Goal: Task Accomplishment & Management: Use online tool/utility

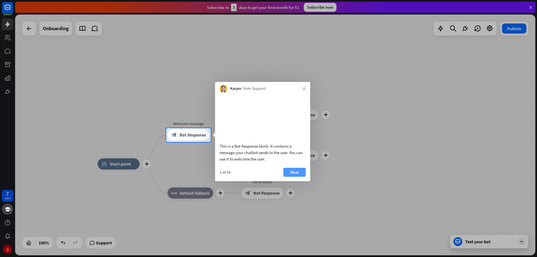
click at [292, 177] on button "Next" at bounding box center [294, 172] width 22 height 9
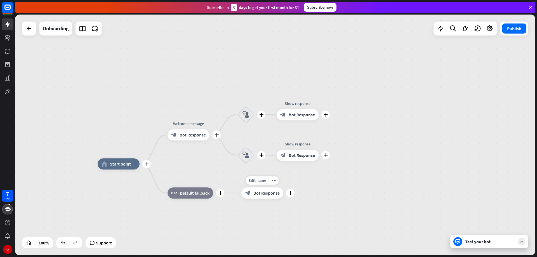
click at [283, 187] on div "Edit name more_horiz plus Show menu block_bot_response Bot Response" at bounding box center [262, 192] width 42 height 11
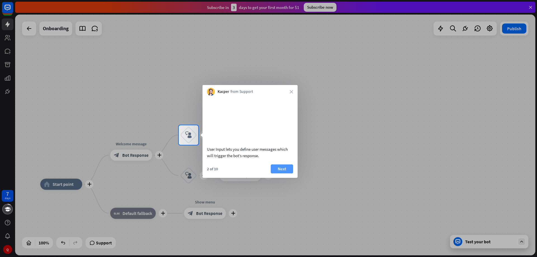
click at [283, 173] on button "Next" at bounding box center [282, 168] width 22 height 9
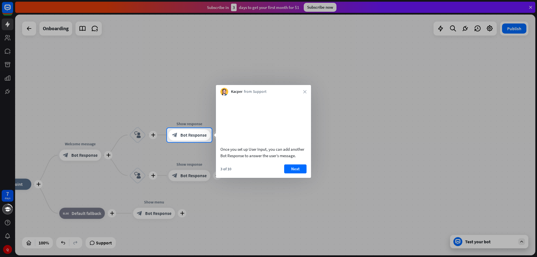
click at [288, 173] on button "Next" at bounding box center [295, 168] width 22 height 9
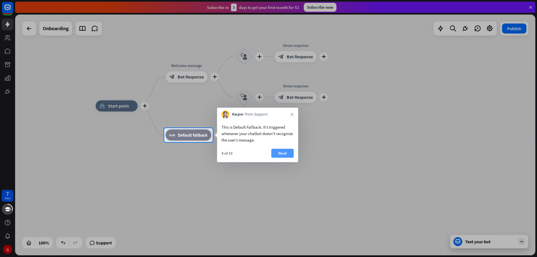
click at [288, 157] on button "Next" at bounding box center [282, 153] width 22 height 9
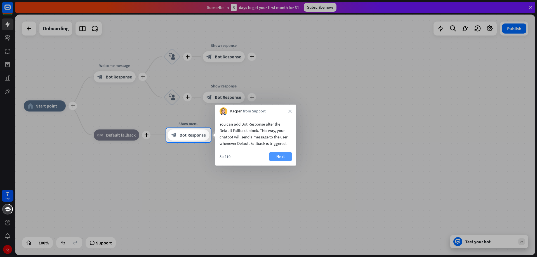
click at [284, 153] on button "Next" at bounding box center [280, 156] width 22 height 9
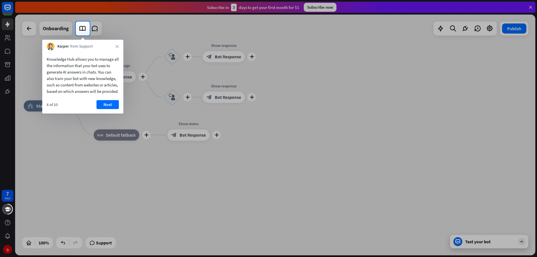
click at [286, 158] on div at bounding box center [268, 147] width 537 height 222
click at [102, 108] on button "Next" at bounding box center [107, 104] width 22 height 9
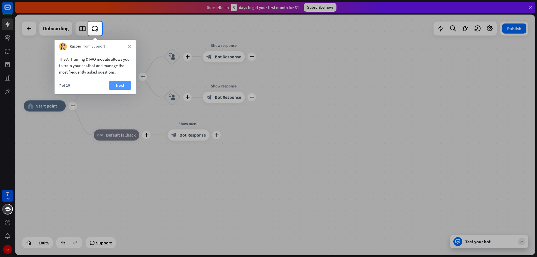
click at [112, 89] on button "Next" at bounding box center [120, 85] width 22 height 9
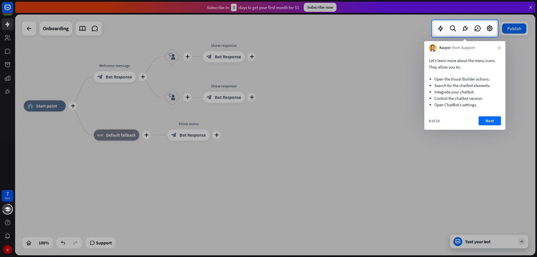
click at [492, 109] on ul "Open the Visual Builder actions. Search for the chatbot elements. Integrate you…" at bounding box center [465, 90] width 72 height 41
click at [491, 112] on div "Let’s learn more about the menu icons. They allow you to: Open the Visual Build…" at bounding box center [464, 83] width 81 height 62
click at [495, 119] on button "Next" at bounding box center [490, 120] width 22 height 9
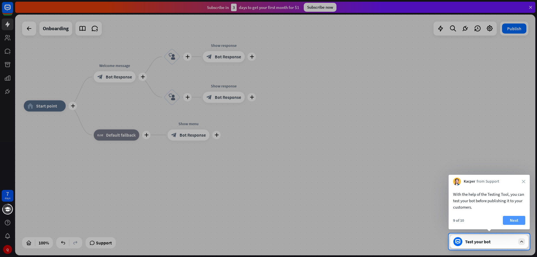
click at [512, 217] on button "Next" at bounding box center [514, 220] width 22 height 9
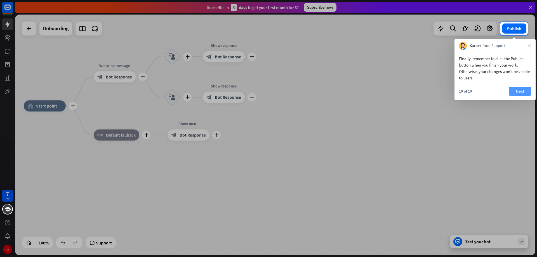
click at [515, 90] on button "Next" at bounding box center [520, 91] width 22 height 9
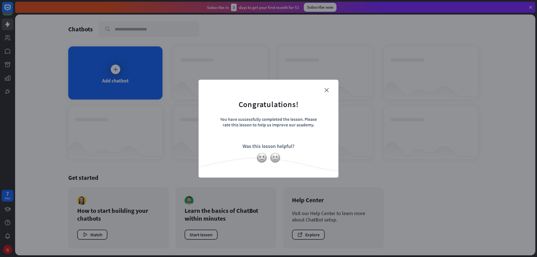
drag, startPoint x: 305, startPoint y: 145, endPoint x: 308, endPoint y: 144, distance: 3.5
click at [306, 145] on form "Congratulations! You have successfully completed the lesson. Please rate this l…" at bounding box center [269, 120] width 126 height 67
click at [327, 91] on div "close Congratulations! You have successfully completed the lesson. Please rate …" at bounding box center [269, 129] width 140 height 98
click at [327, 90] on icon "close" at bounding box center [326, 90] width 4 height 4
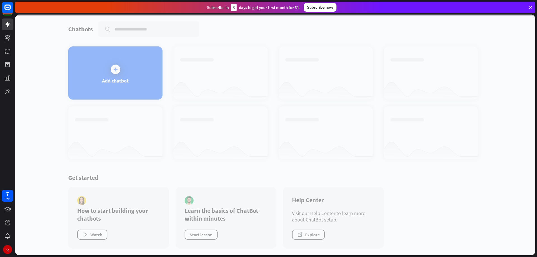
click at [120, 85] on div at bounding box center [275, 135] width 520 height 241
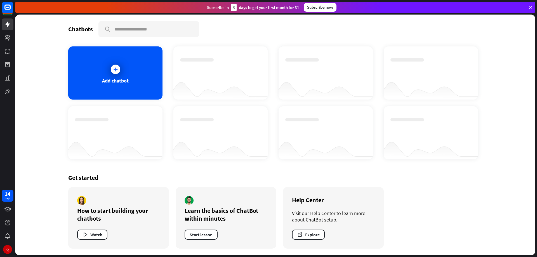
click at [125, 79] on div "Add chatbot" at bounding box center [115, 80] width 27 height 6
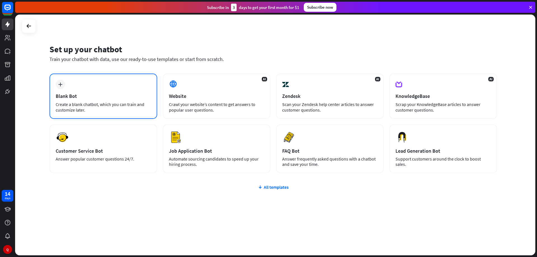
click at [131, 105] on div "Create a blank chatbot, which you can train and customize later." at bounding box center [103, 107] width 95 height 11
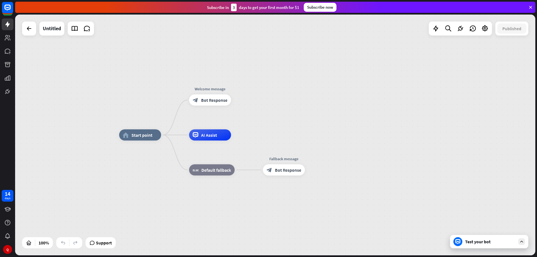
click at [476, 248] on div "home_2 Start point Welcome message block_bot_response Bot Response AI Assist bl…" at bounding box center [379, 255] width 520 height 241
click at [480, 246] on div "Test your bot" at bounding box center [489, 241] width 78 height 13
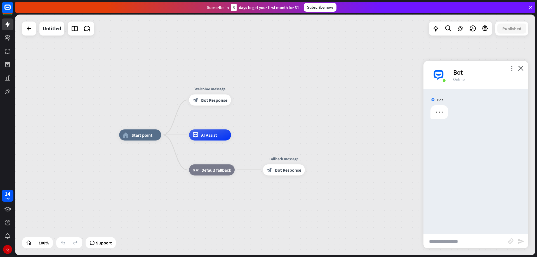
click at [479, 245] on input "text" at bounding box center [465, 241] width 85 height 14
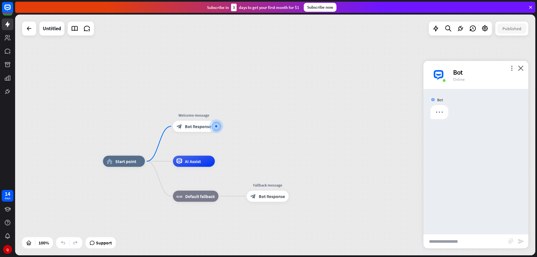
click at [480, 244] on input "text" at bounding box center [465, 241] width 85 height 14
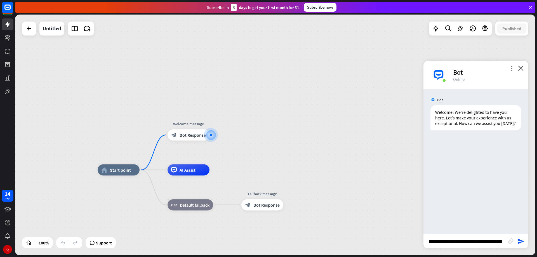
scroll to position [0, 22]
type input "**********"
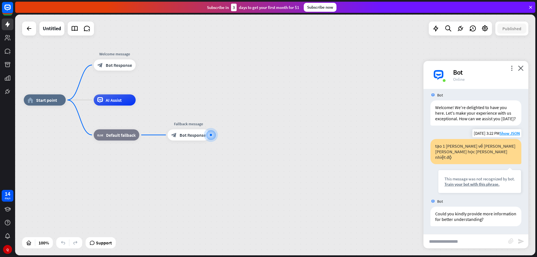
scroll to position [5, 0]
